Goal: Find specific page/section: Find specific page/section

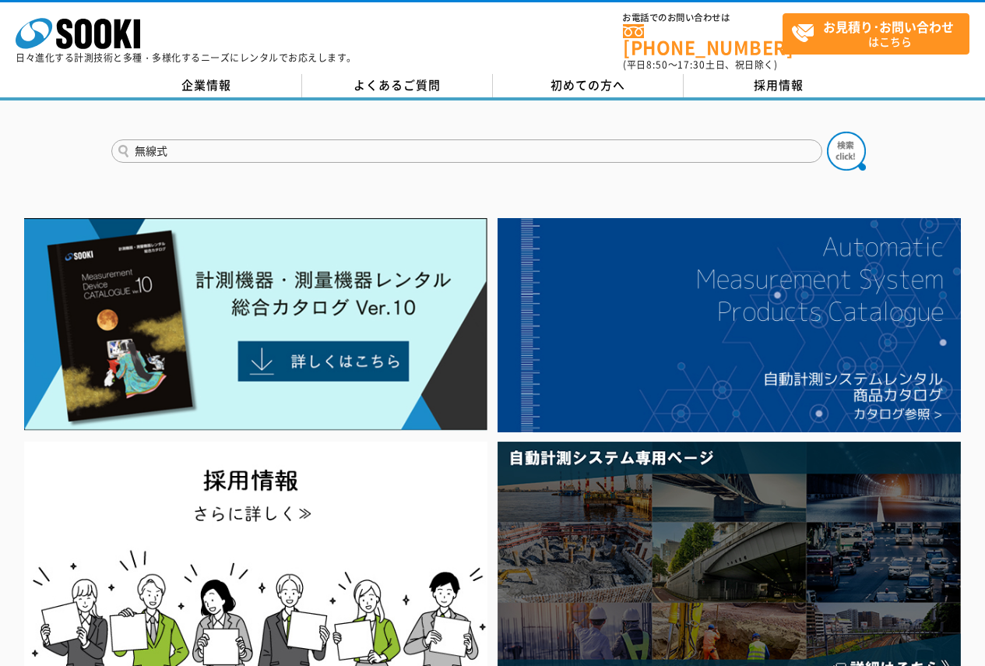
type input "無線式"
click at [827, 132] on button at bounding box center [846, 151] width 39 height 39
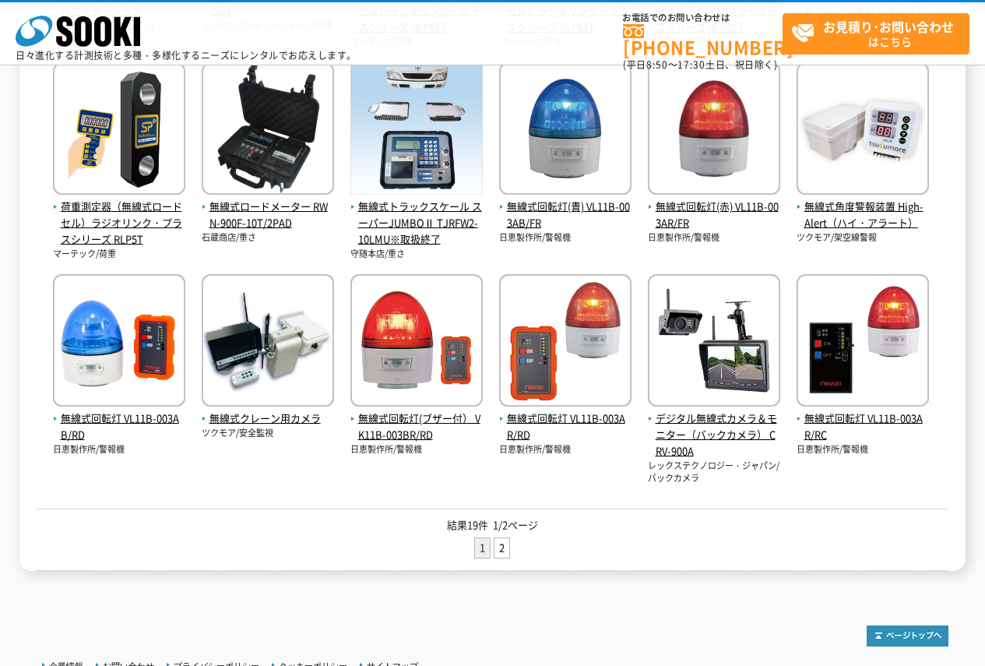
scroll to position [530, 0]
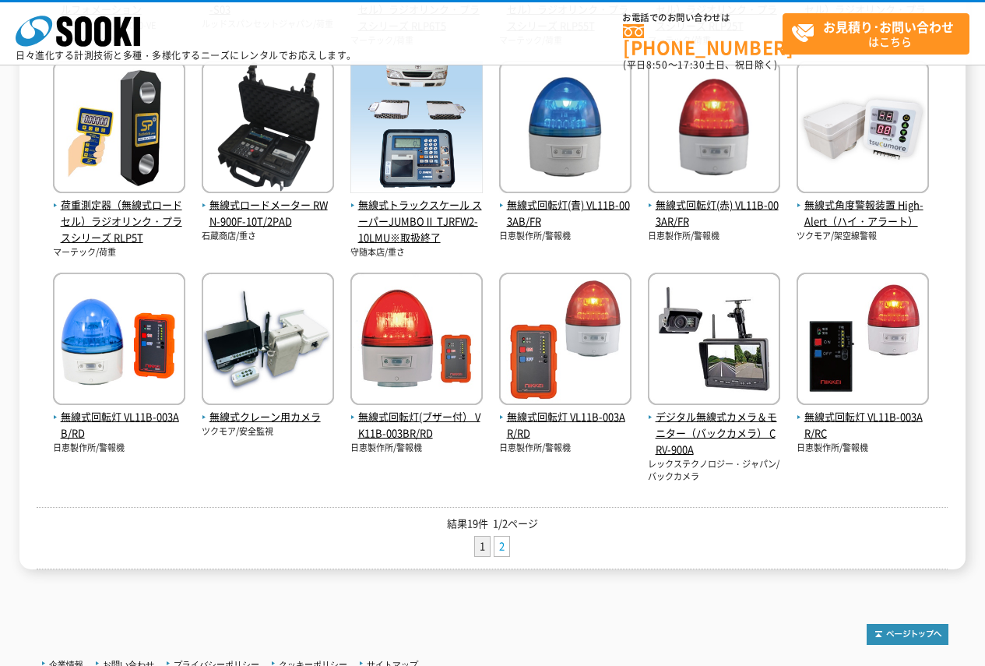
click at [502, 547] on link "2" at bounding box center [502, 546] width 15 height 19
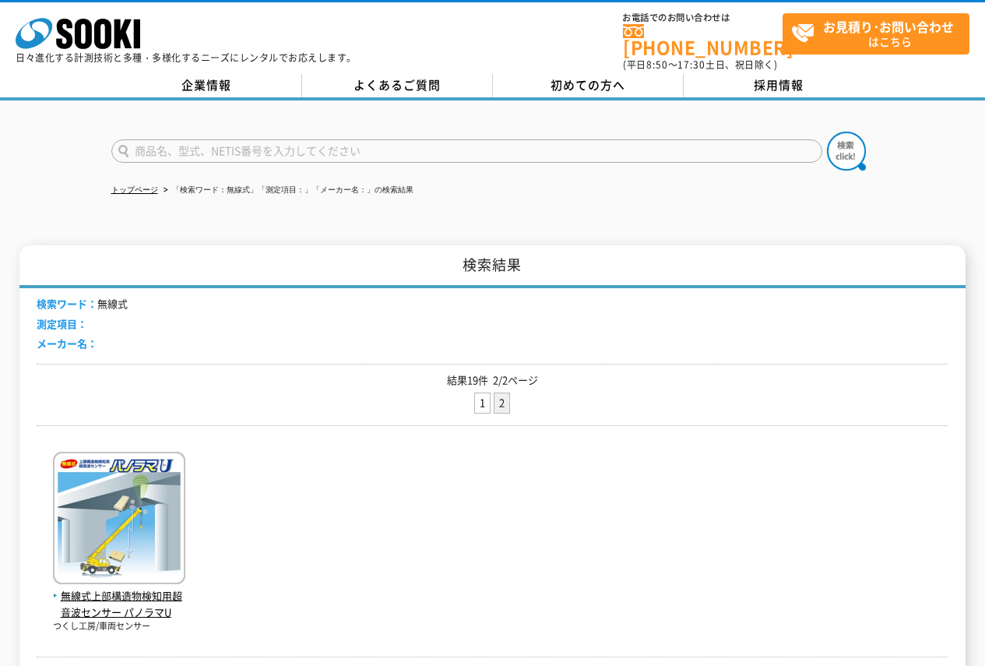
scroll to position [90, 0]
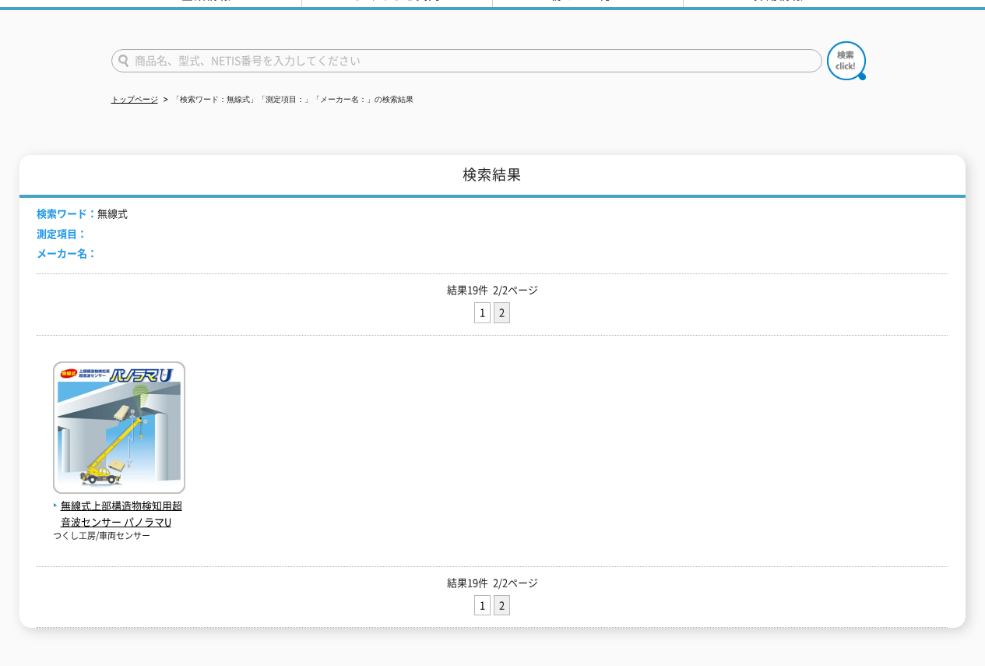
click at [203, 49] on input "text" at bounding box center [466, 60] width 711 height 23
type input "クレーン用"
click at [827, 41] on button at bounding box center [846, 60] width 39 height 39
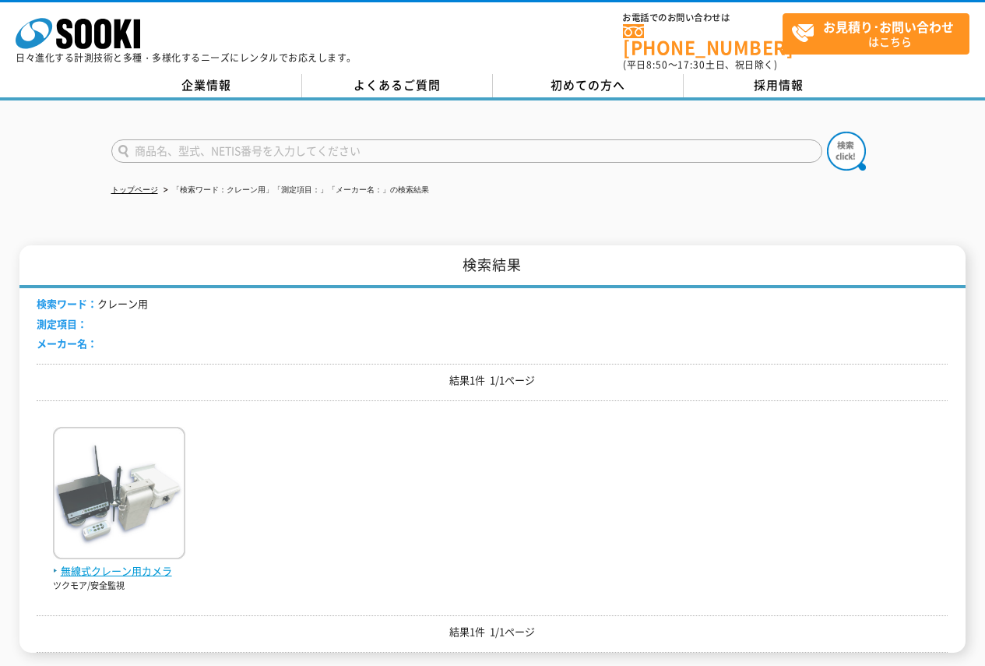
click at [112, 527] on img at bounding box center [119, 495] width 132 height 136
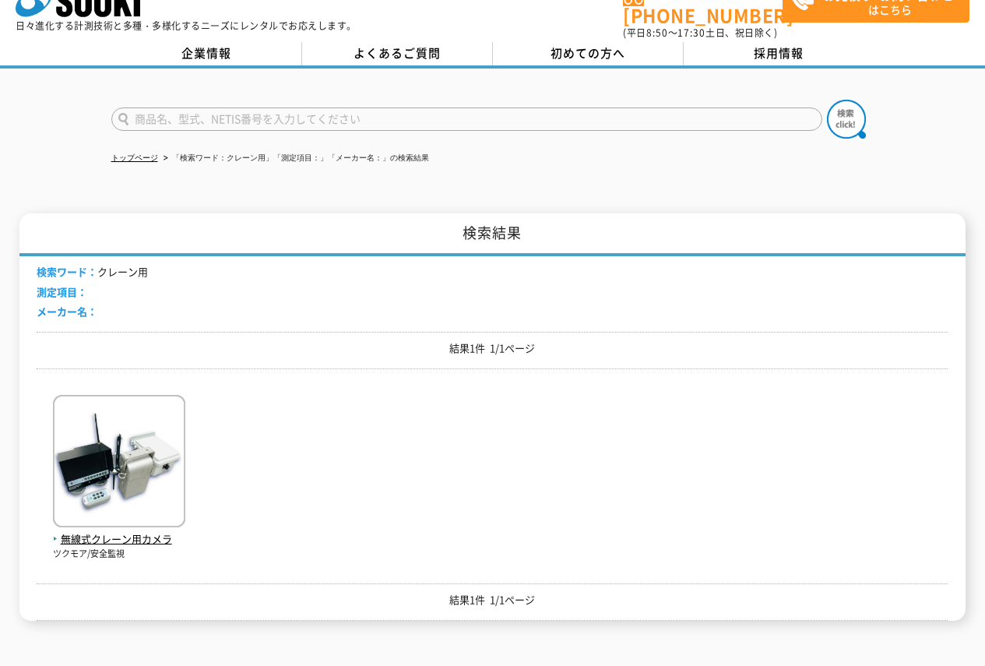
scroll to position [44, 0]
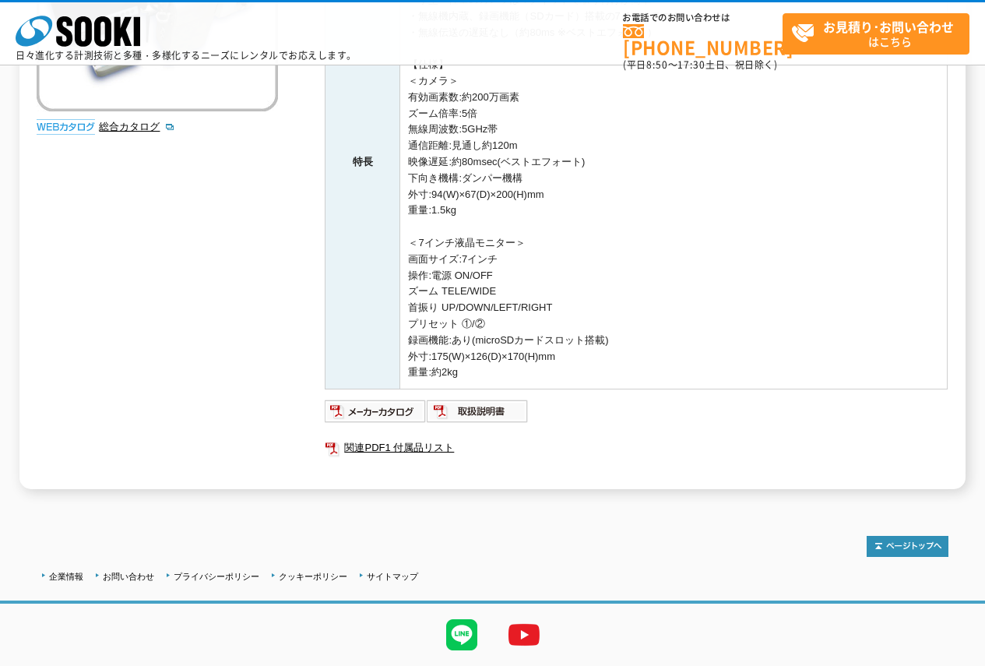
scroll to position [387, 0]
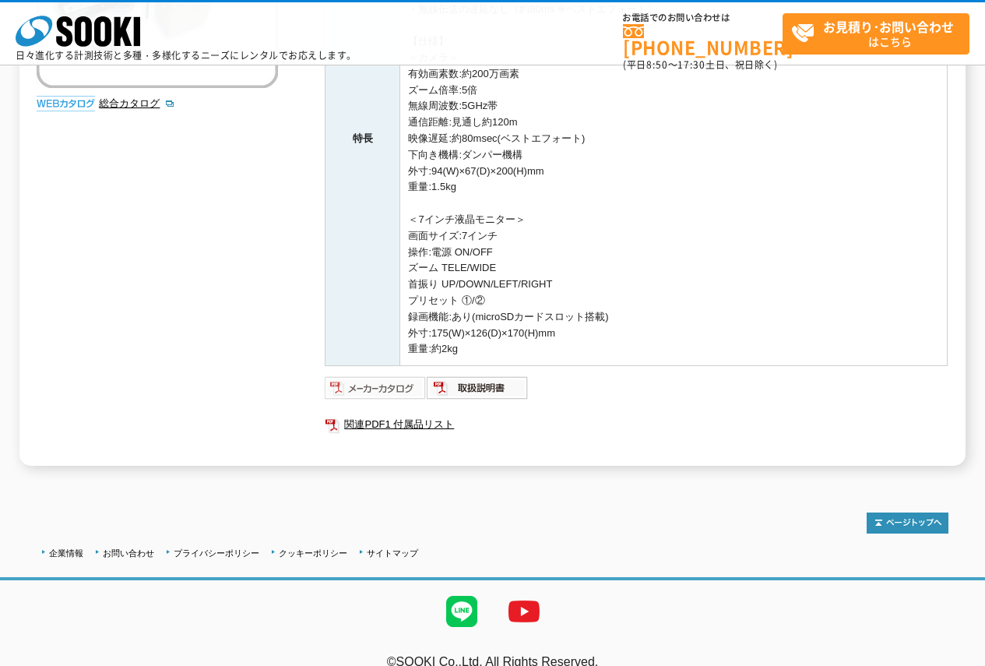
click at [344, 386] on img at bounding box center [376, 387] width 102 height 25
